Goal: Register for event/course

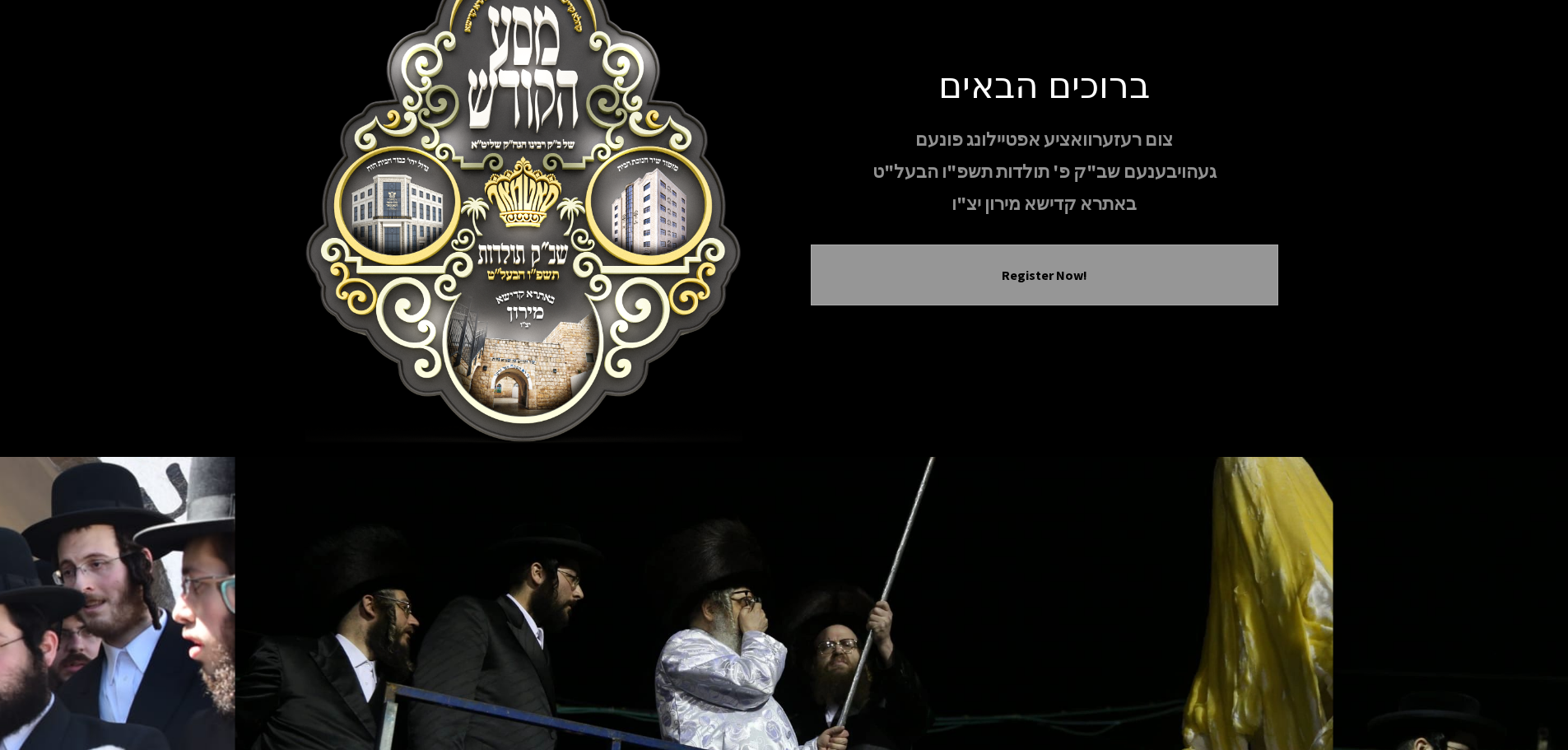
scroll to position [100, 0]
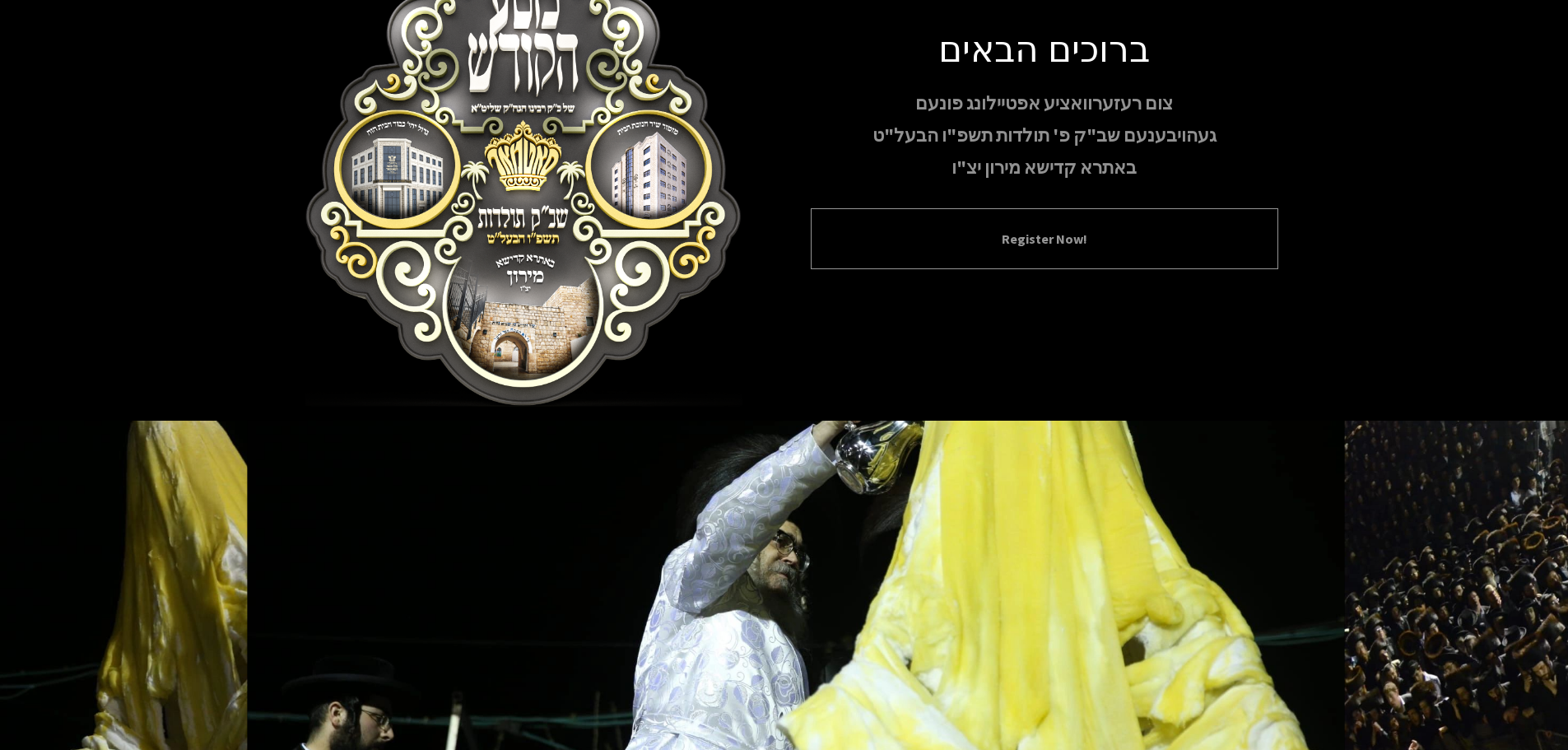
click at [948, 229] on button "Register Now!" at bounding box center [1044, 239] width 426 height 20
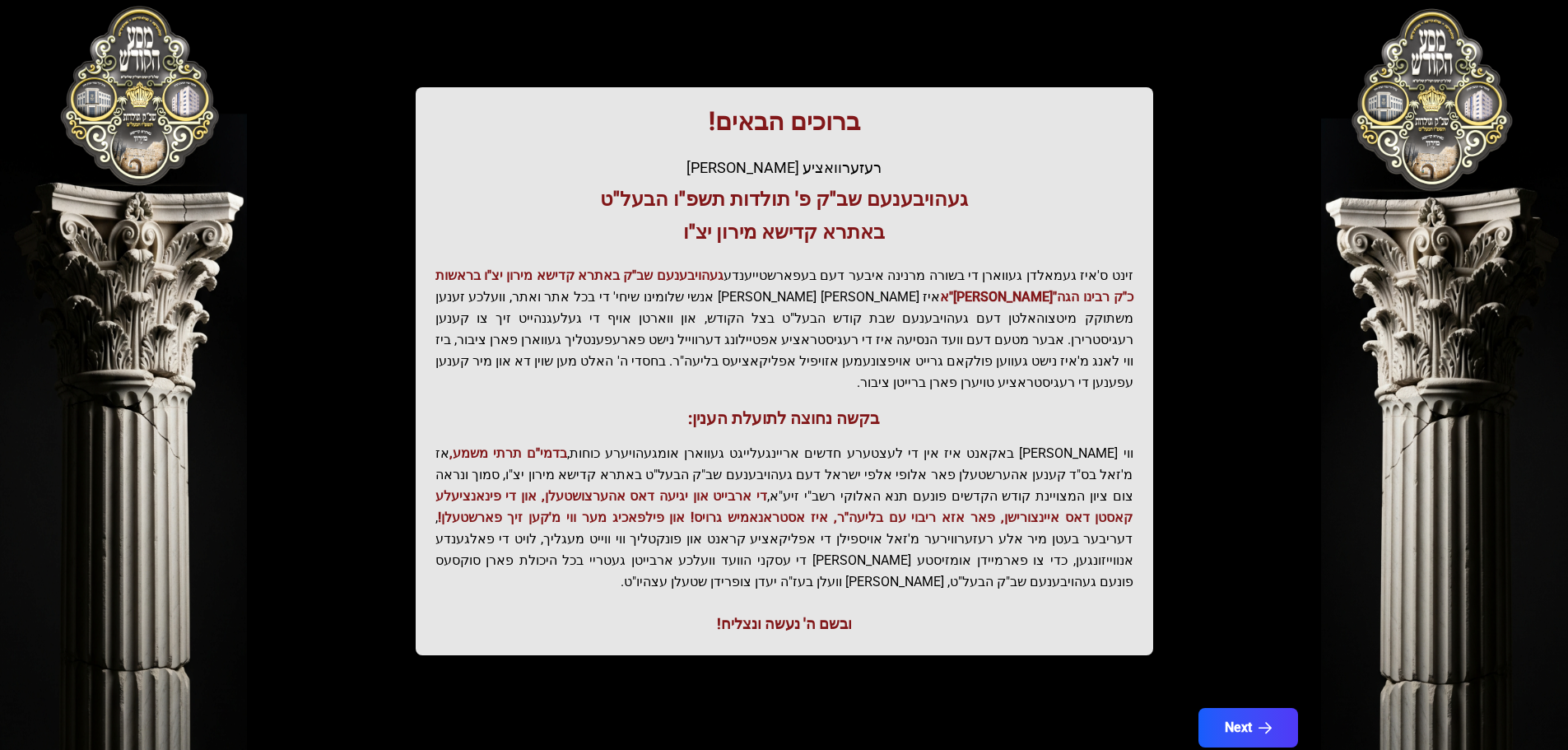
scroll to position [204, 0]
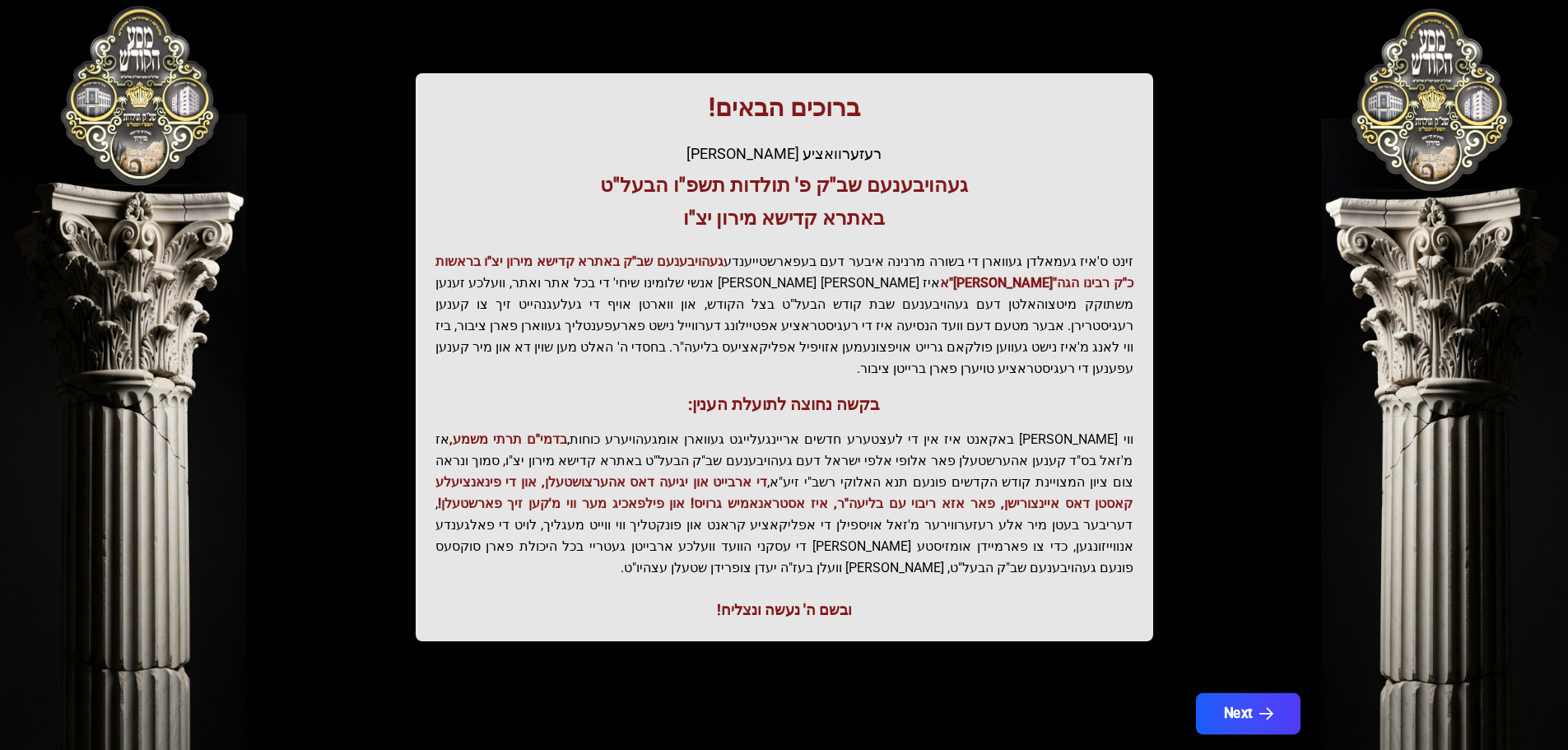
click at [1239, 693] on button "Next" at bounding box center [1247, 714] width 105 height 41
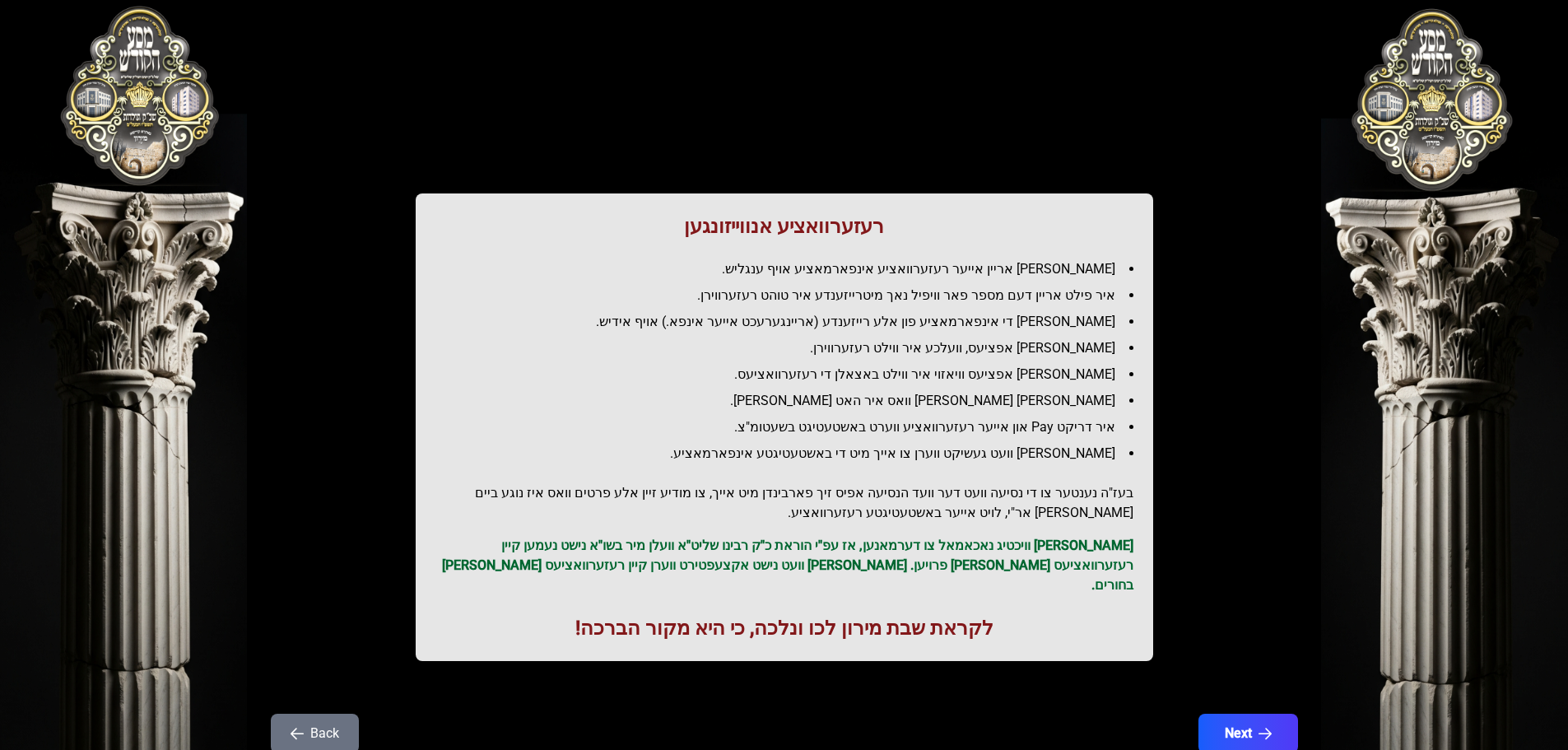
scroll to position [0, 0]
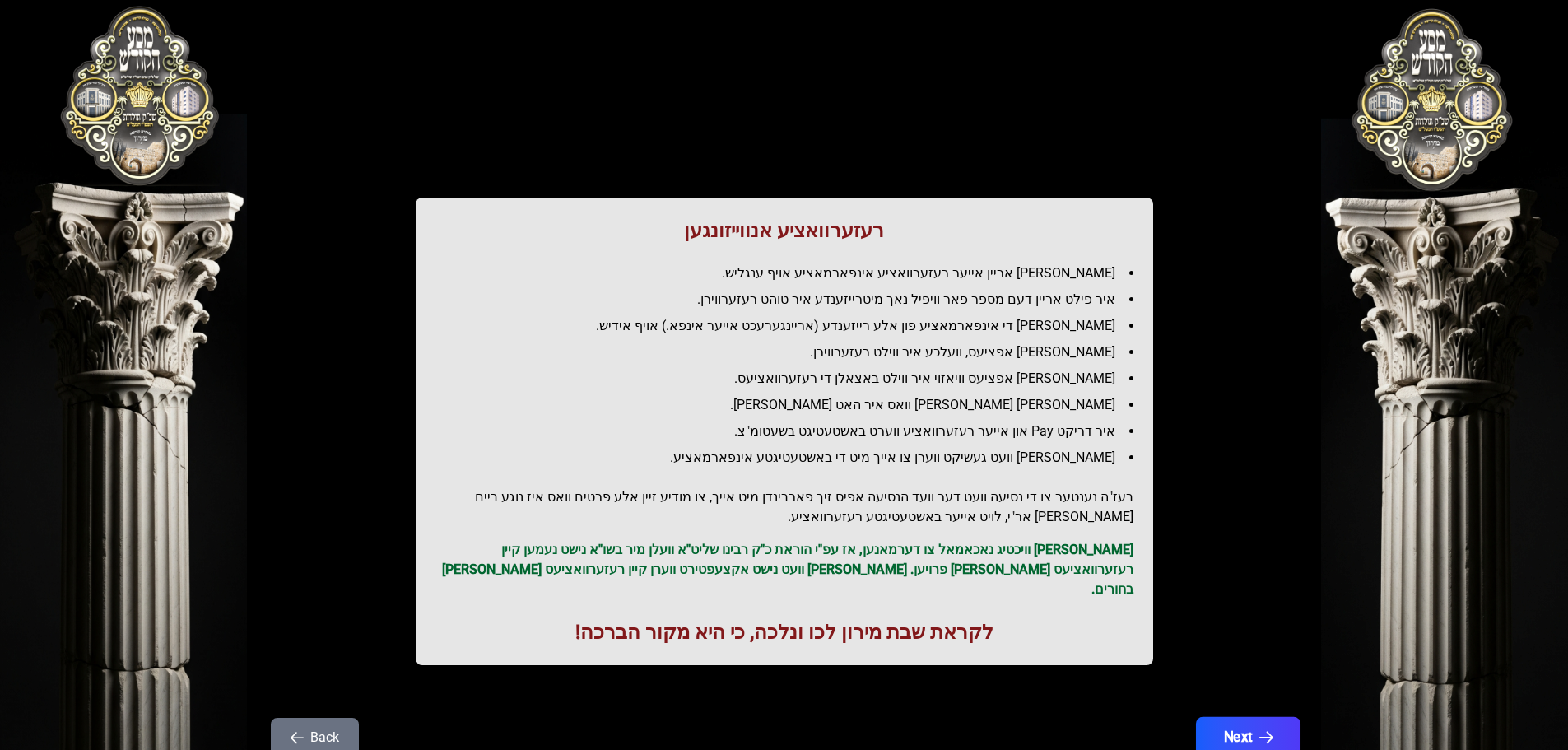
click at [1244, 717] on button "Next" at bounding box center [1247, 737] width 105 height 41
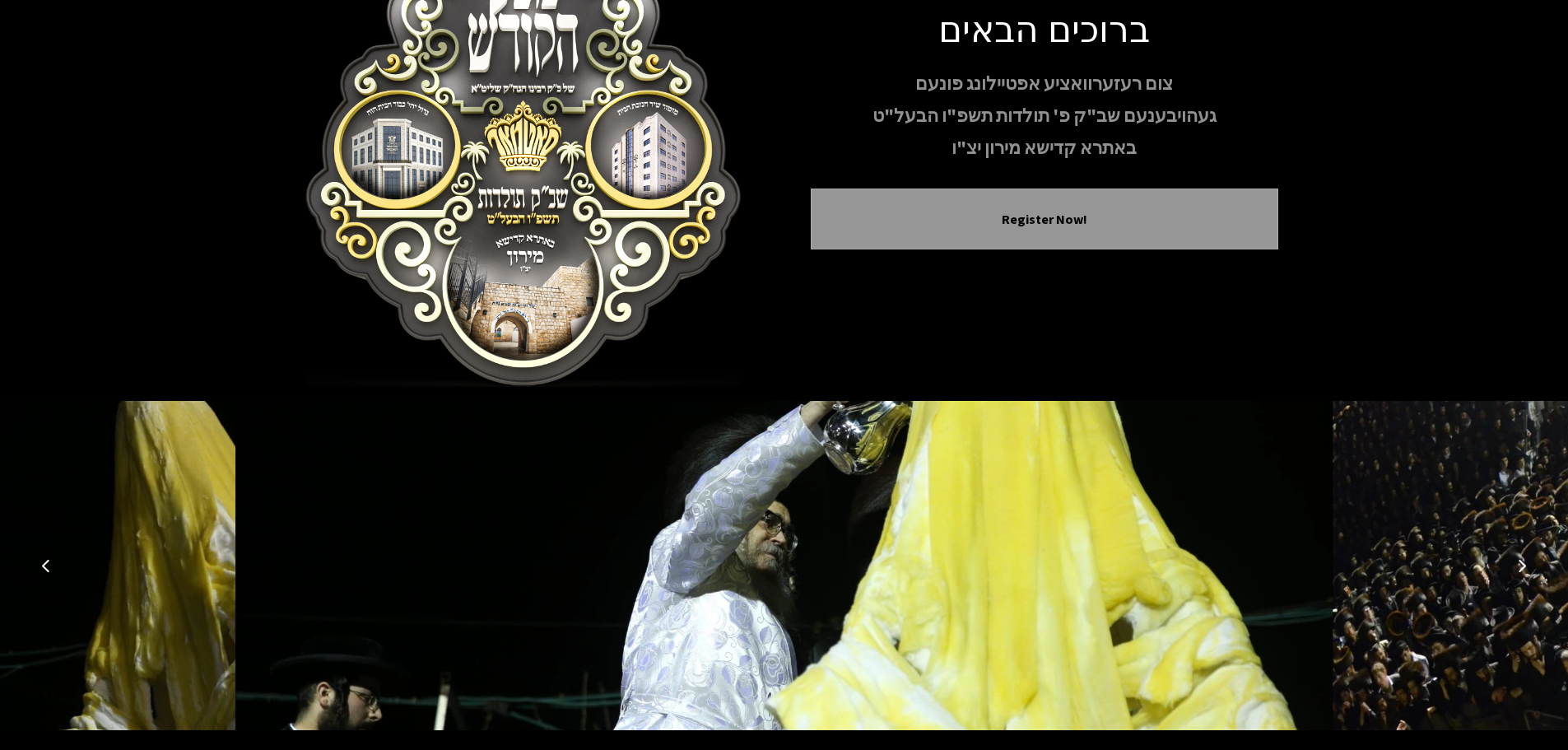
scroll to position [169, 0]
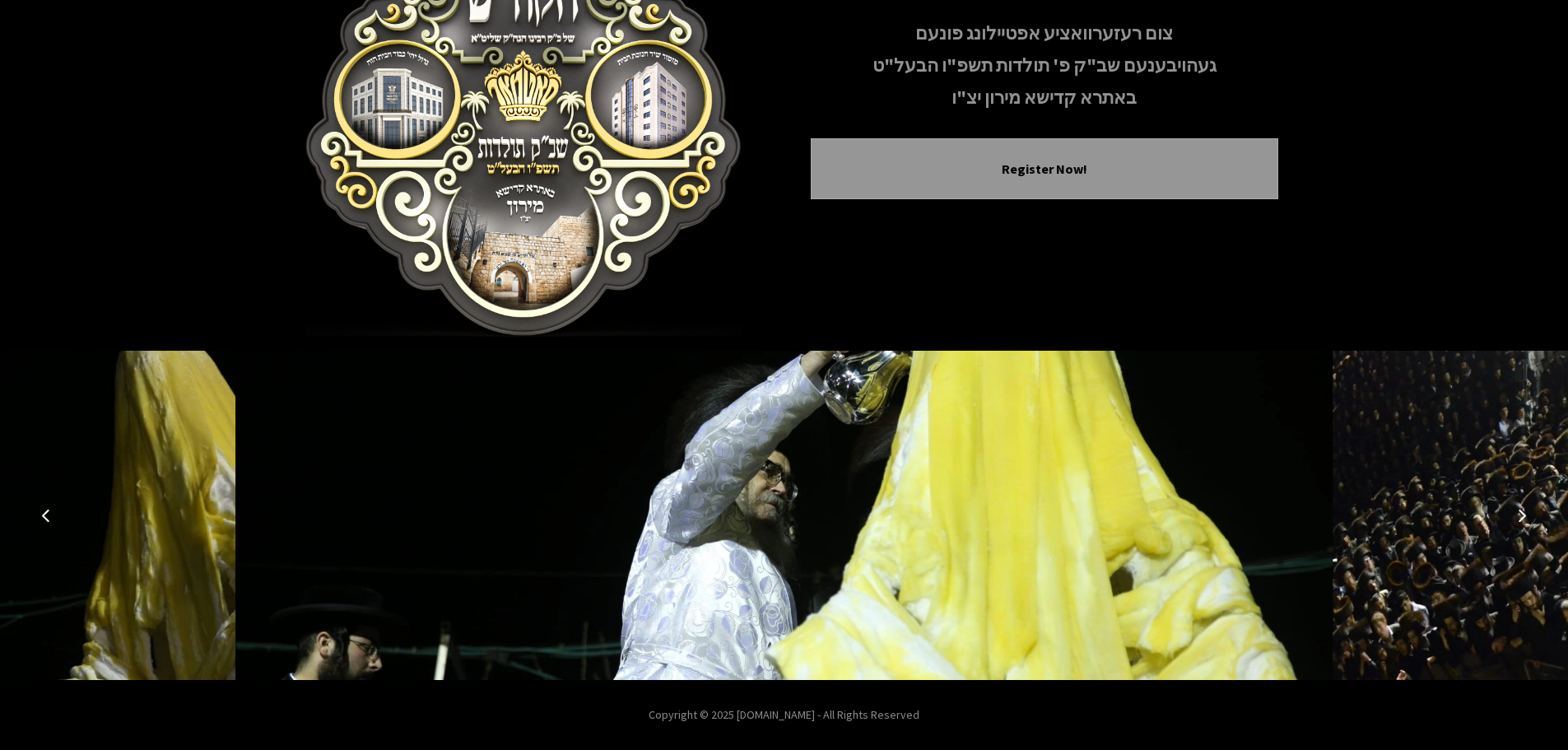
click at [1519, 517] on icon "Next image" at bounding box center [1521, 515] width 14 height 14
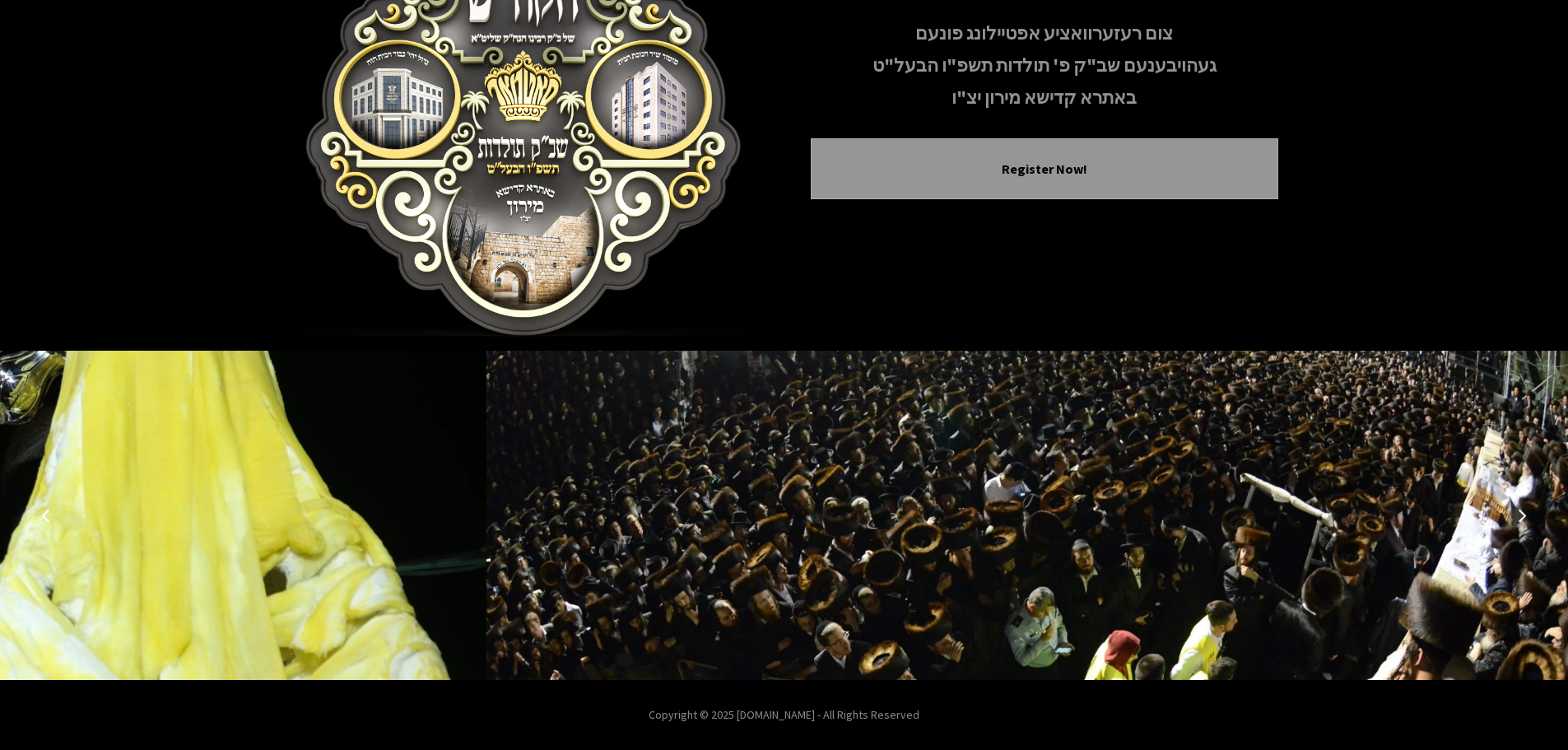
click at [1519, 517] on icon "Next image" at bounding box center [1521, 515] width 14 height 14
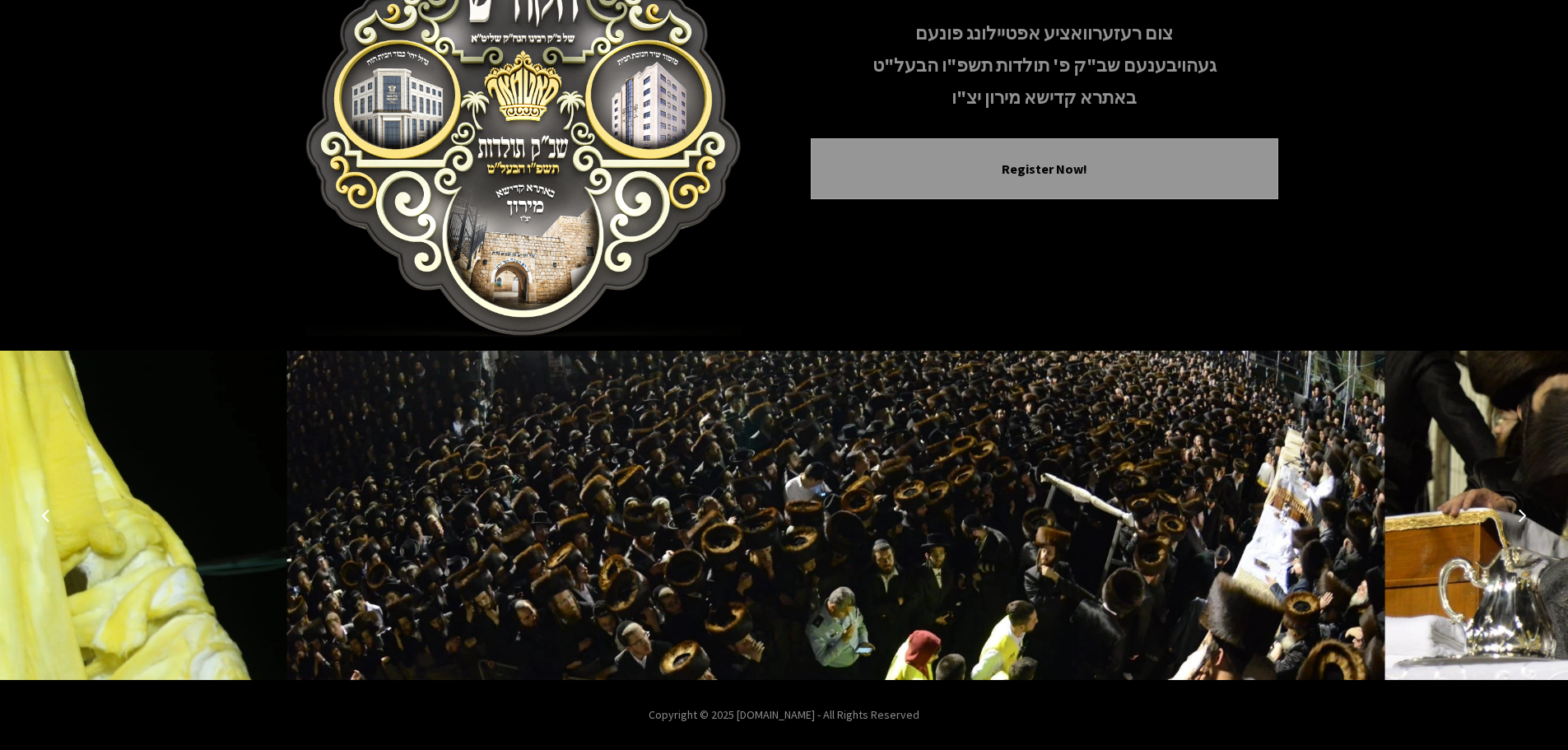
click at [1519, 517] on icon "Next image" at bounding box center [1521, 515] width 14 height 14
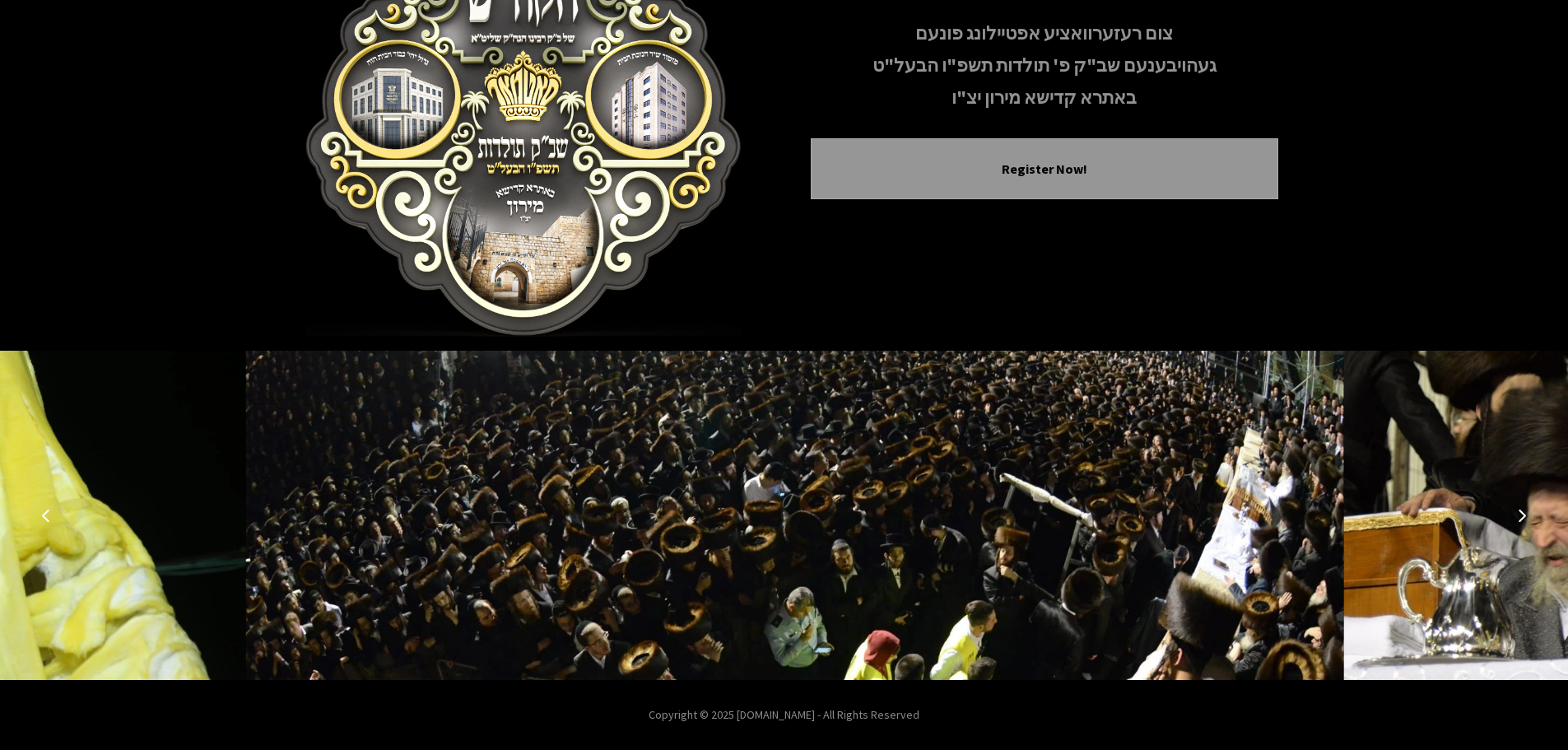
click at [1519, 518] on icon "Next image" at bounding box center [1521, 515] width 14 height 14
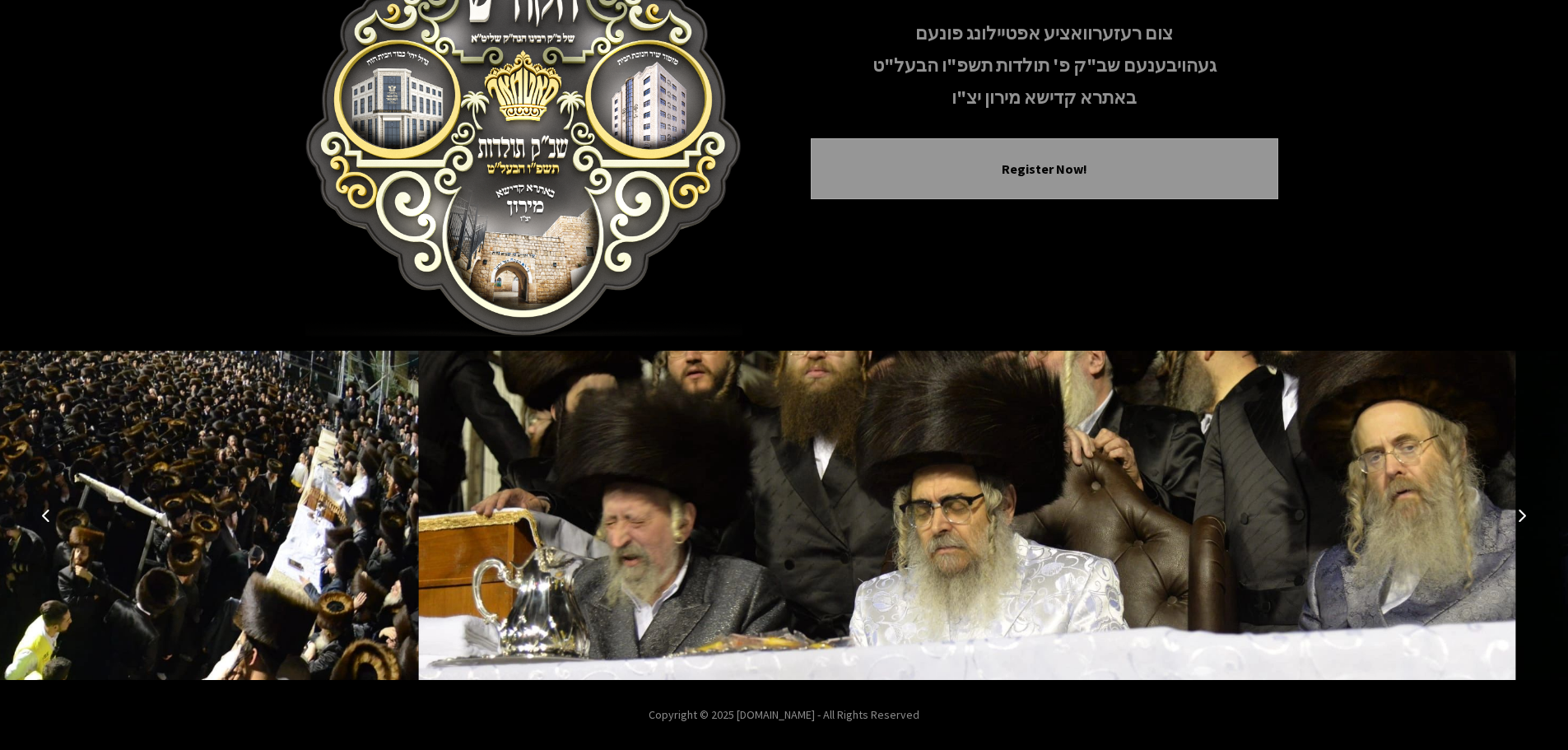
click at [1519, 518] on icon "Next image" at bounding box center [1521, 515] width 14 height 14
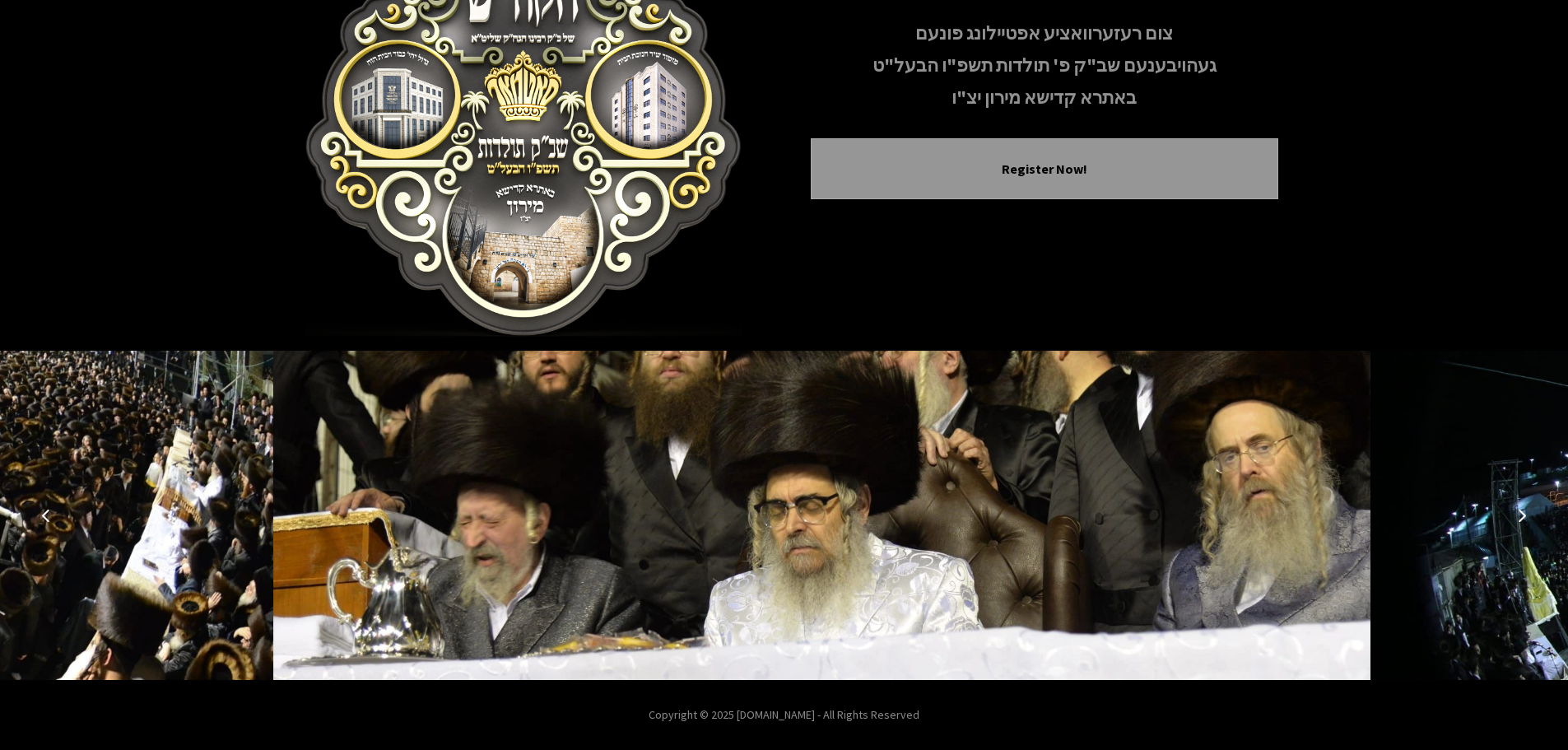
click at [1519, 518] on icon "Next image" at bounding box center [1521, 515] width 14 height 14
click at [1519, 519] on icon "Next image" at bounding box center [1521, 515] width 14 height 14
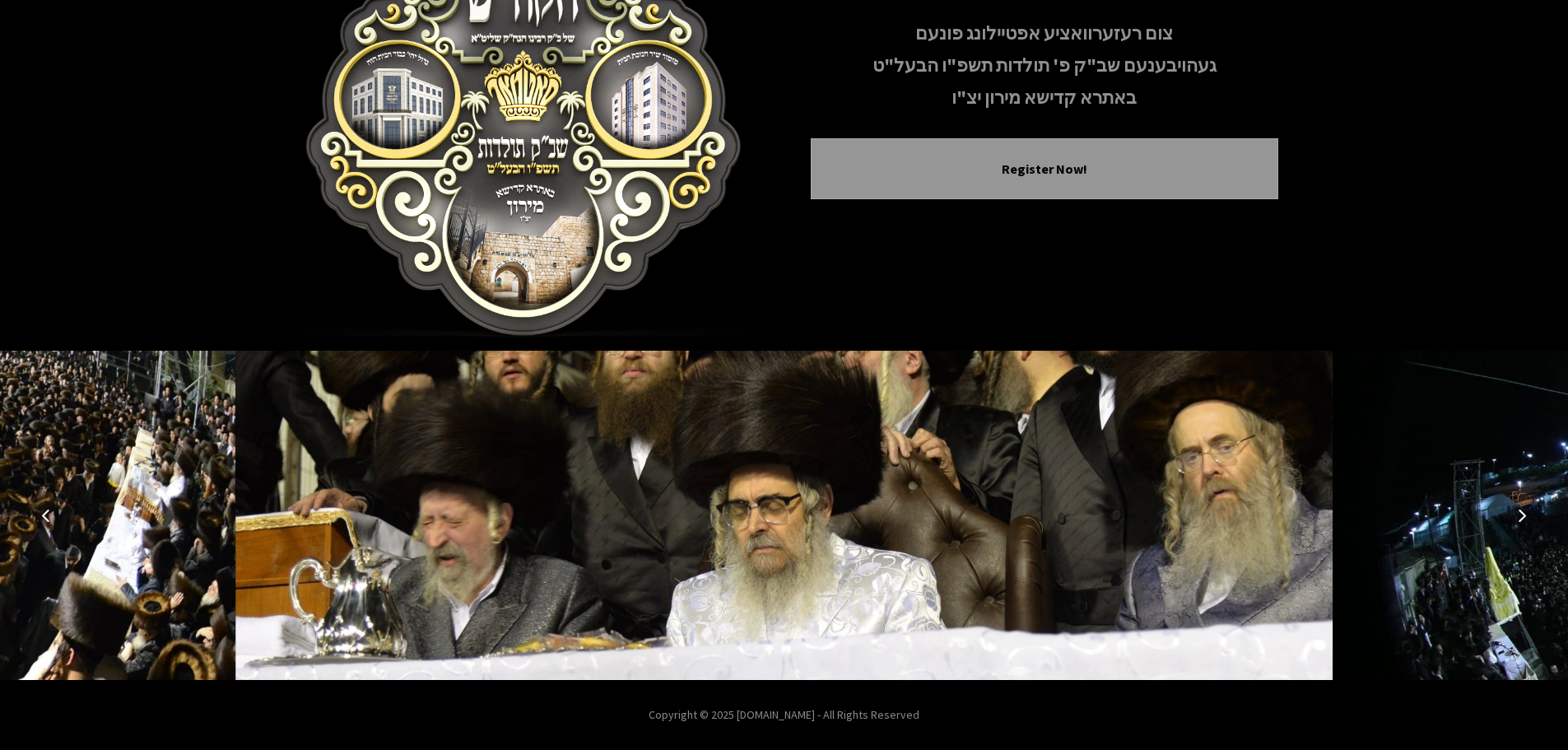
click at [1518, 522] on button "Next image" at bounding box center [1522, 516] width 40 height 40
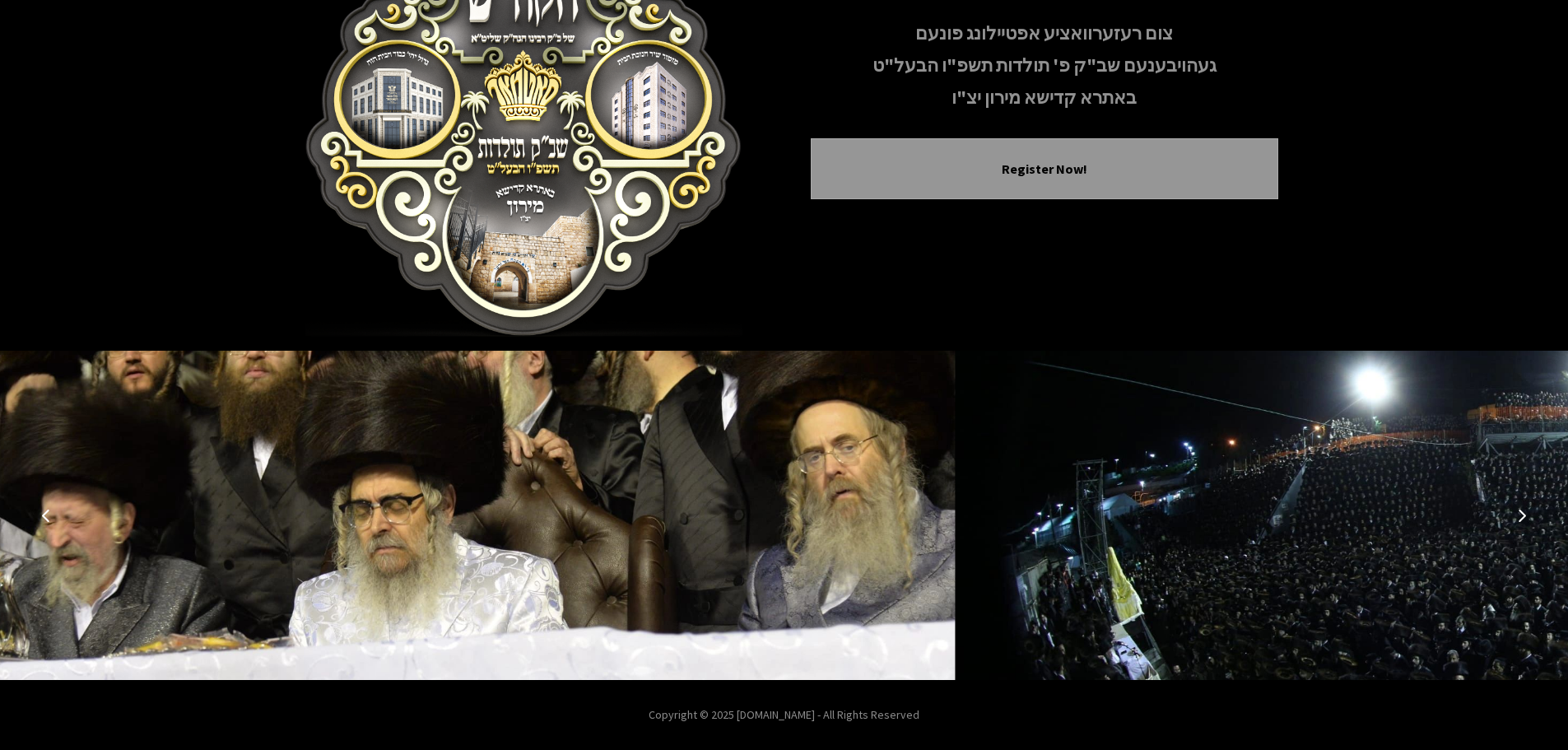
click at [1518, 524] on button "Next image" at bounding box center [1522, 516] width 40 height 40
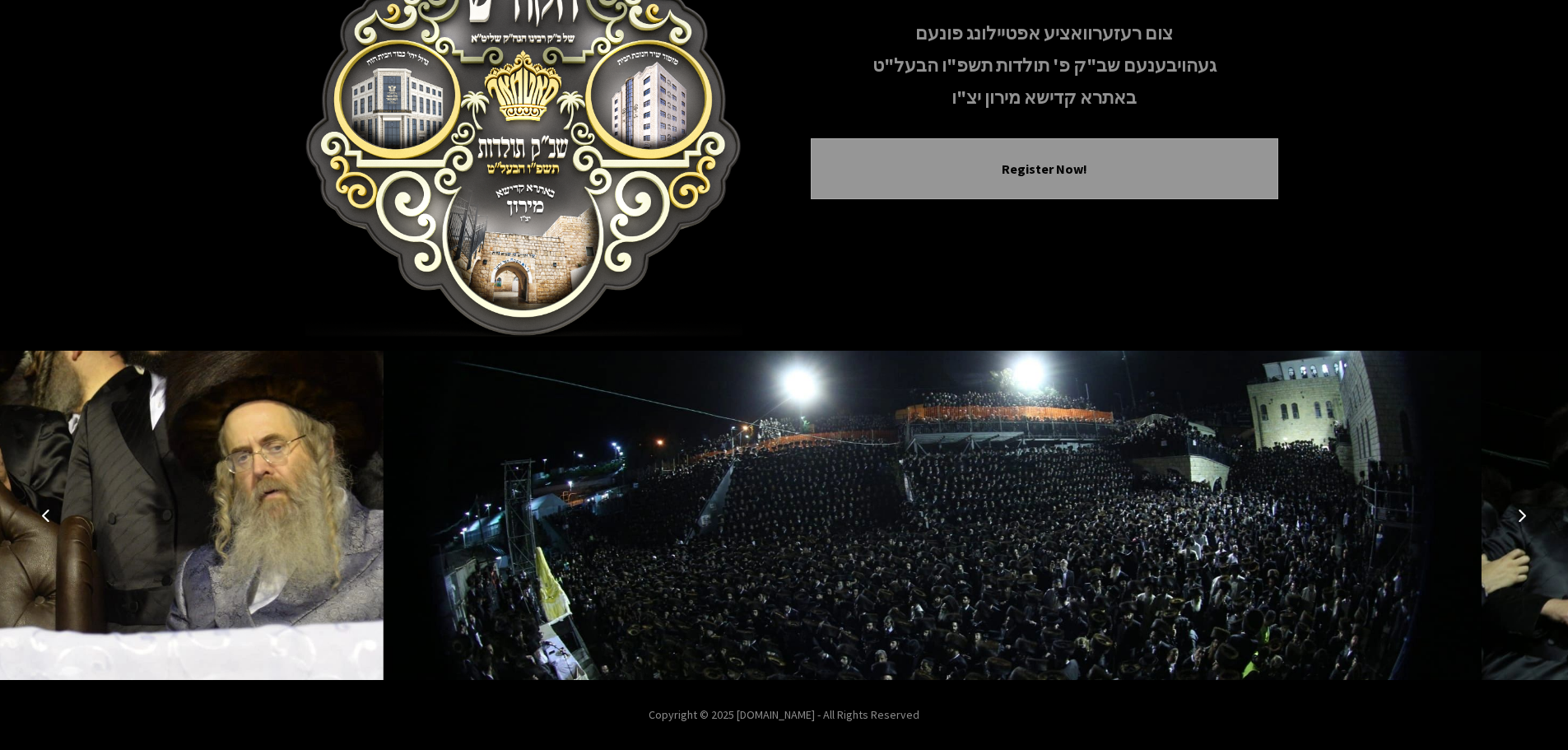
click at [1517, 524] on button "Next image" at bounding box center [1522, 516] width 40 height 40
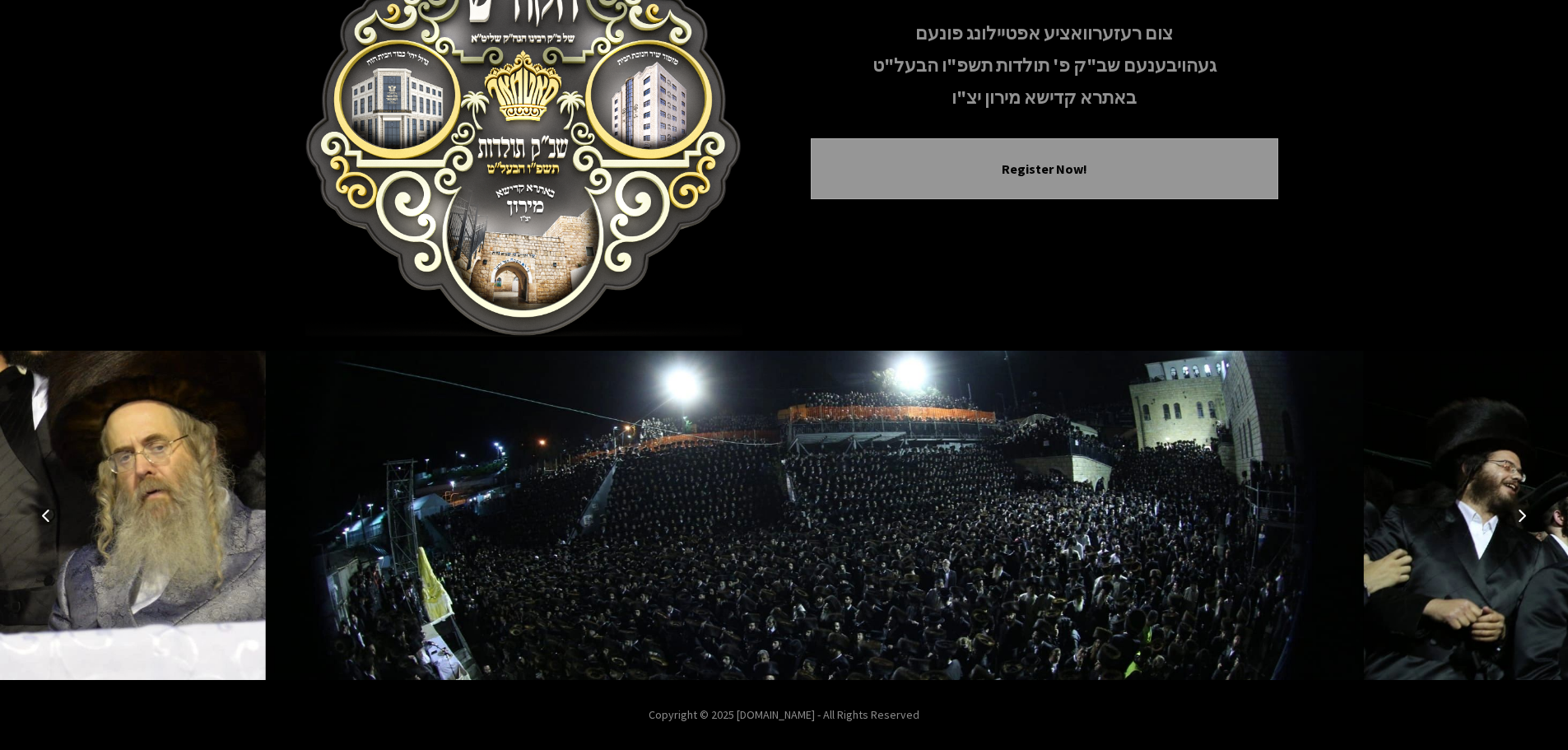
click at [1516, 526] on button "Next image" at bounding box center [1522, 516] width 40 height 40
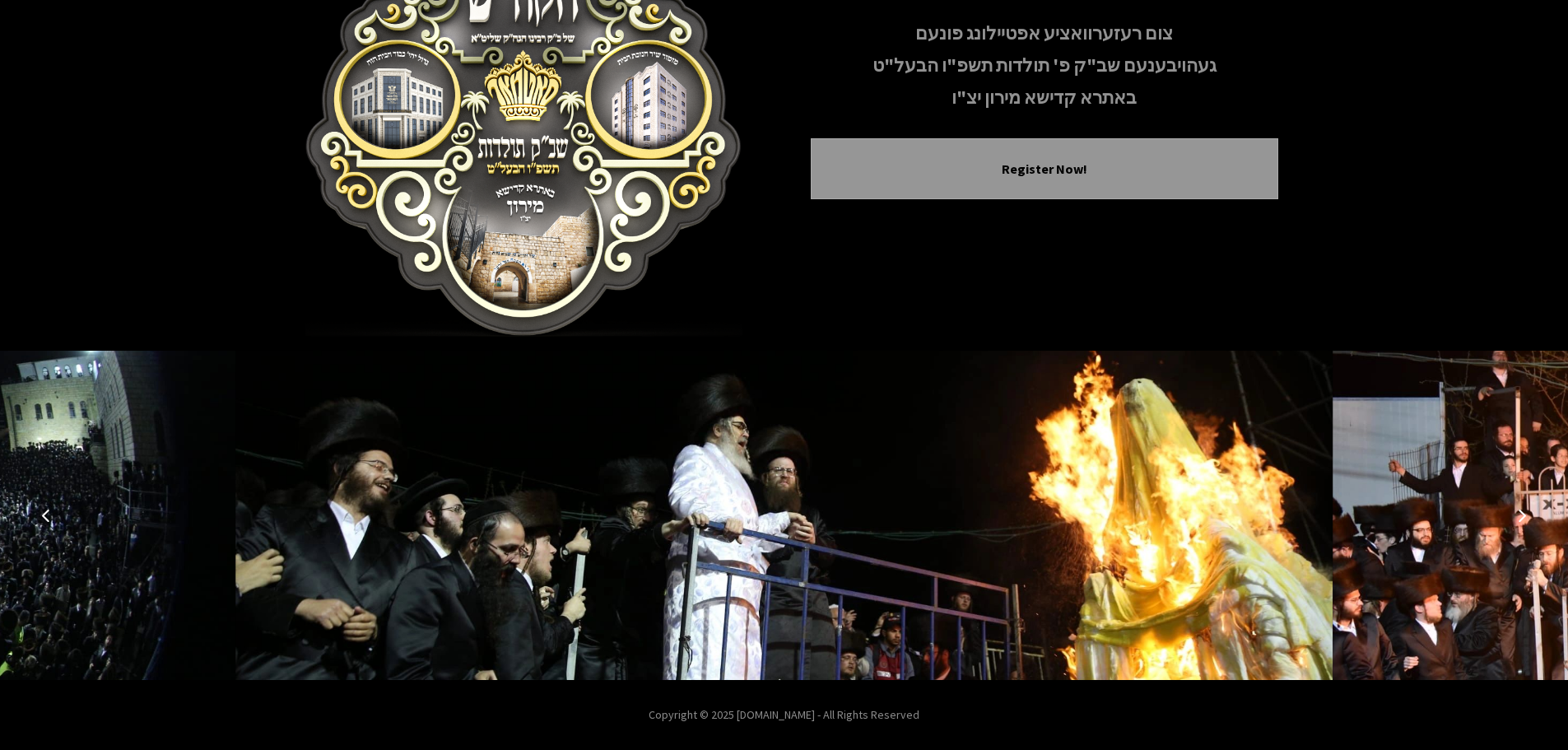
click at [1516, 526] on button "Next image" at bounding box center [1522, 516] width 40 height 40
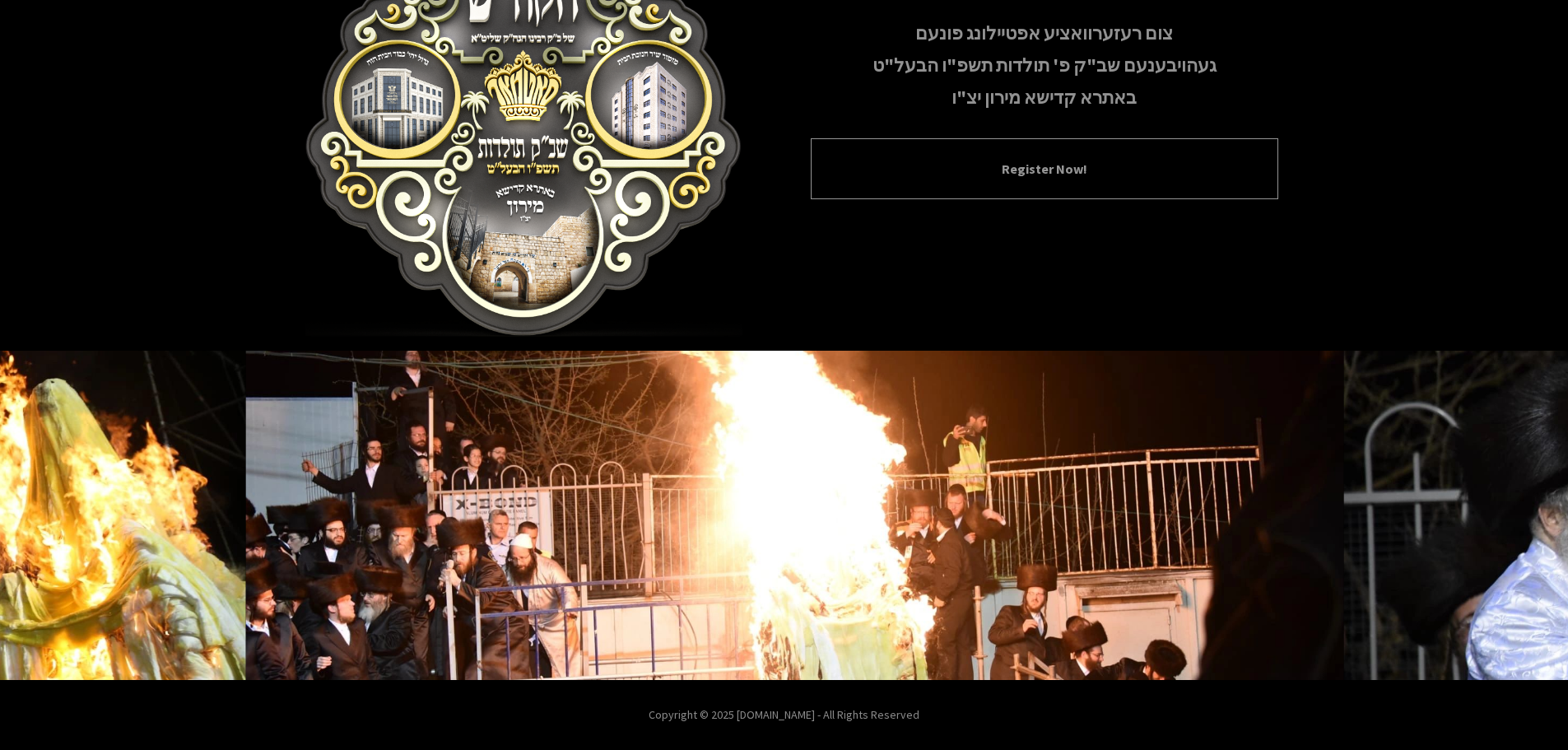
click at [1116, 169] on button "Register Now!" at bounding box center [1044, 169] width 426 height 20
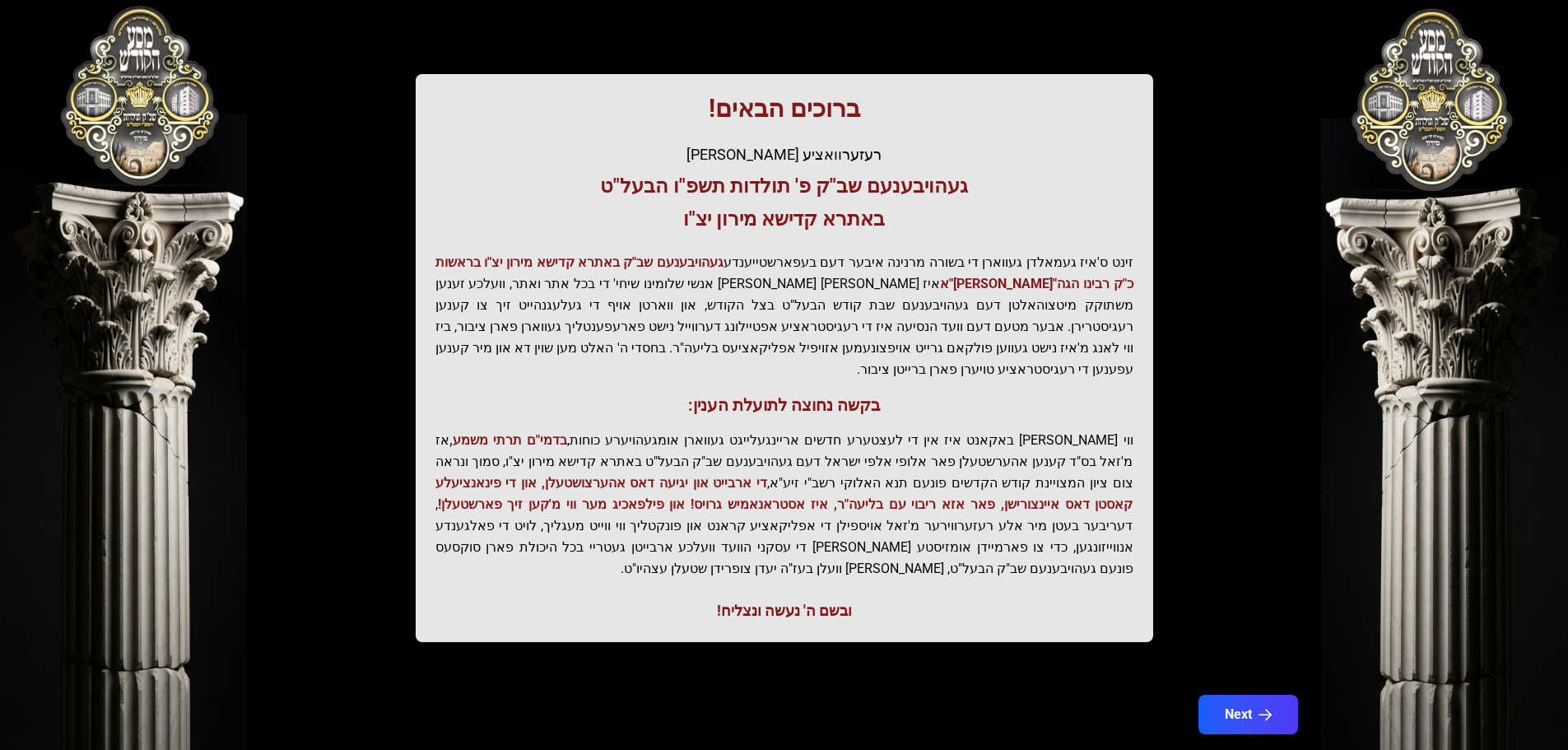
scroll to position [204, 0]
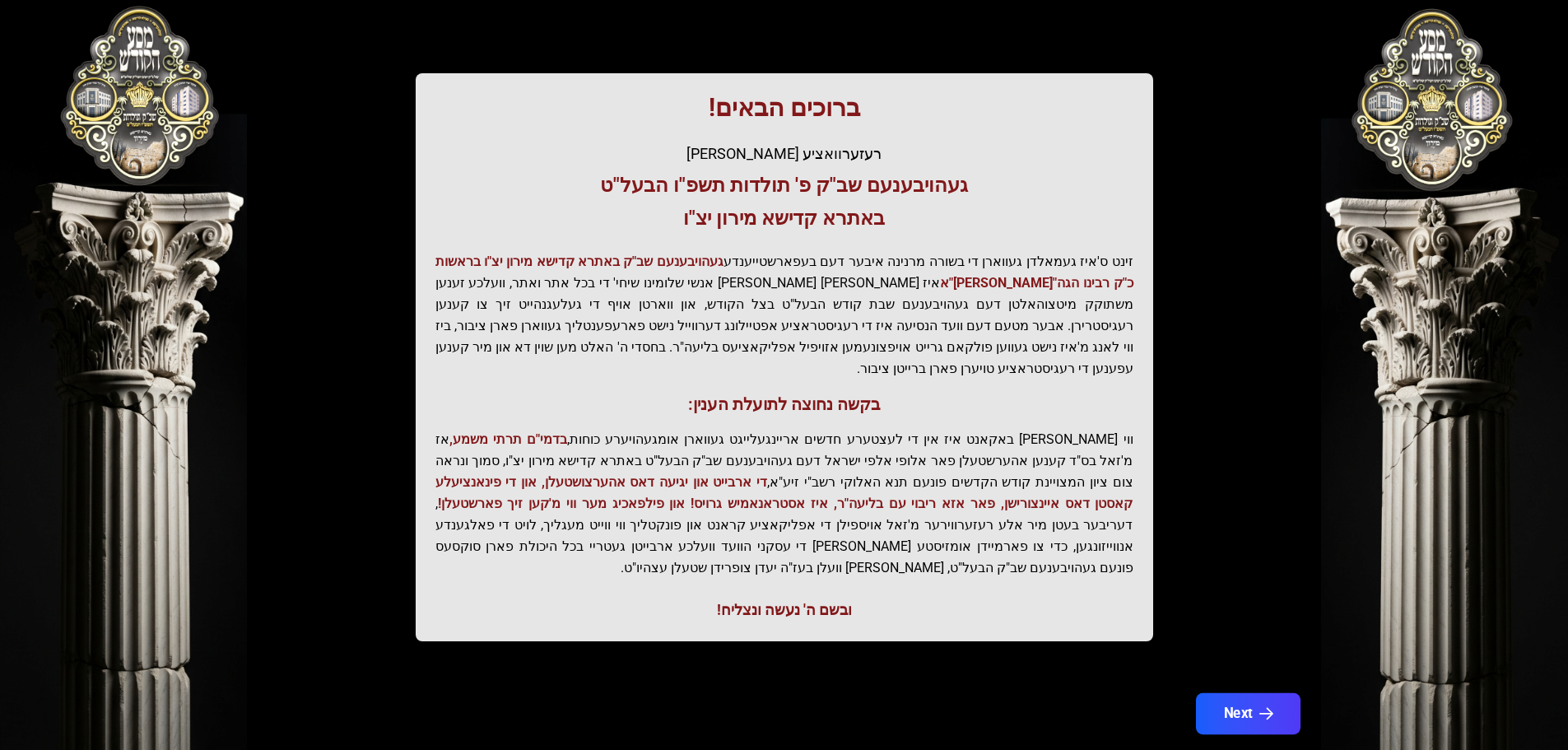
click at [1269, 708] on icon "button" at bounding box center [1265, 715] width 14 height 14
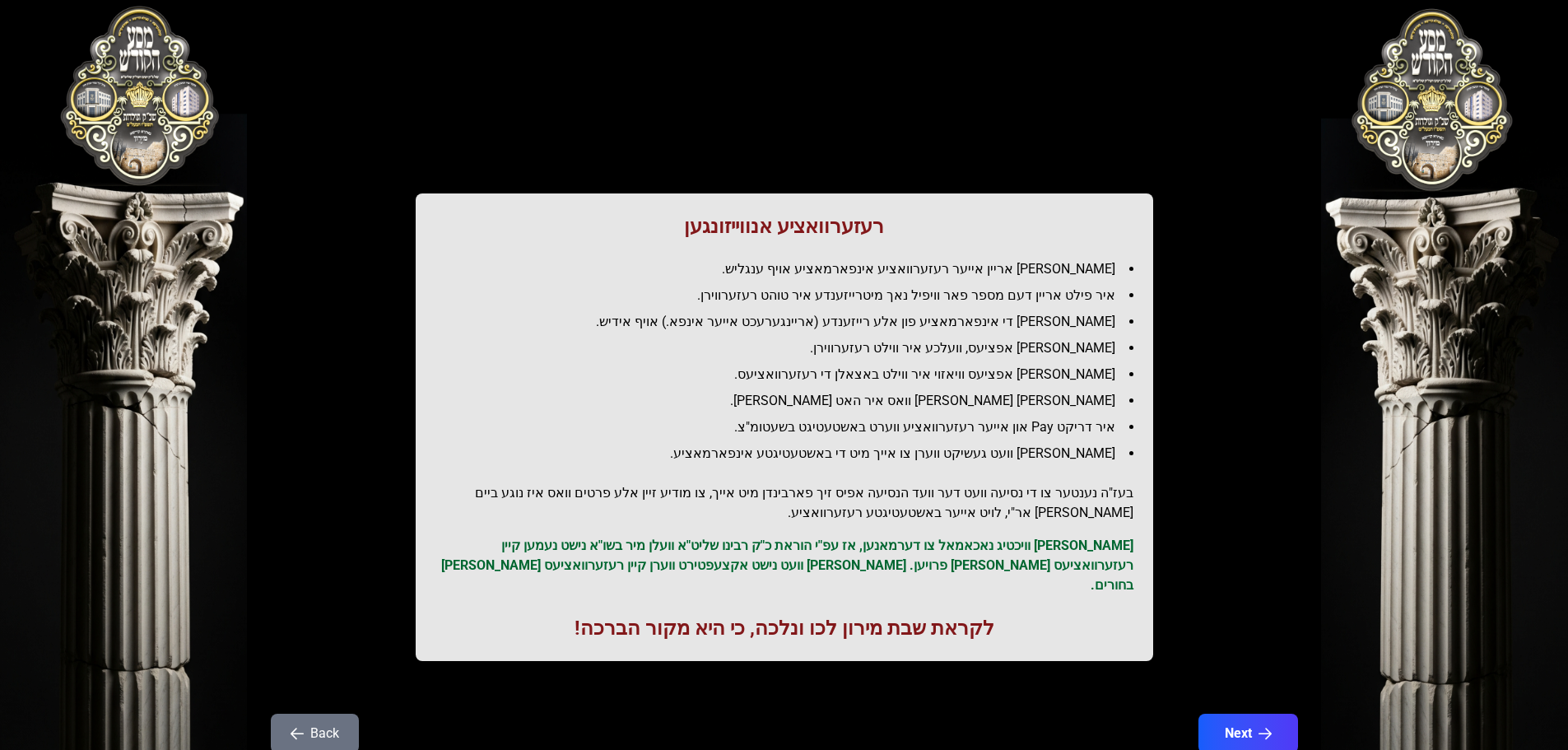
scroll to position [0, 0]
